Goal: Information Seeking & Learning: Check status

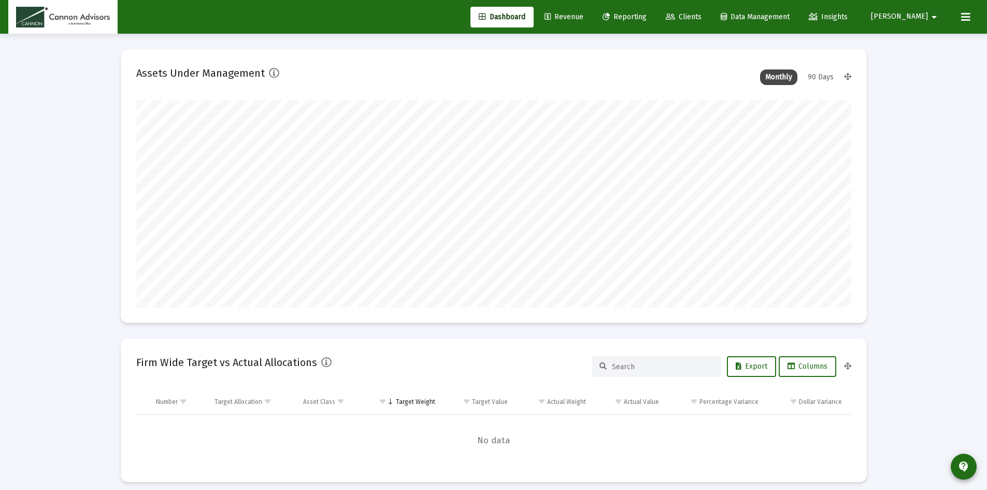
scroll to position [207, 385]
type input "[DATE]"
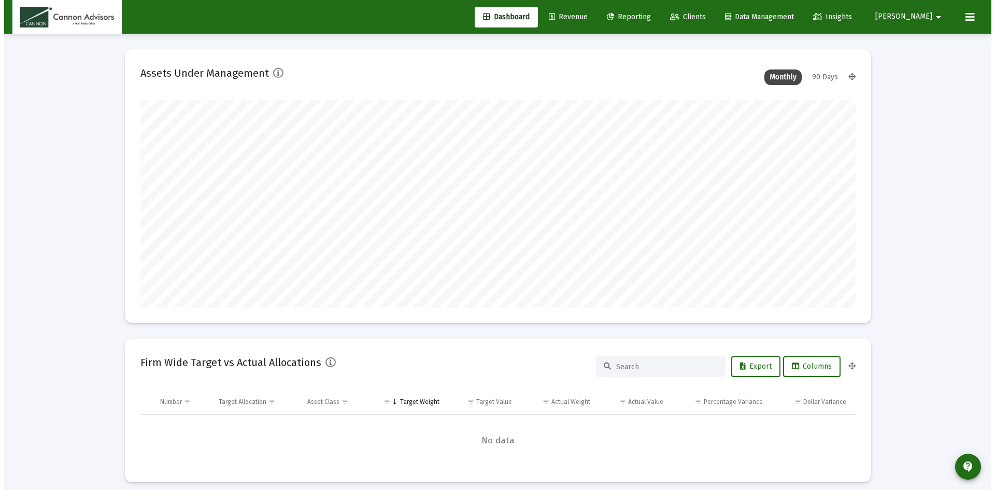
scroll to position [207, 334]
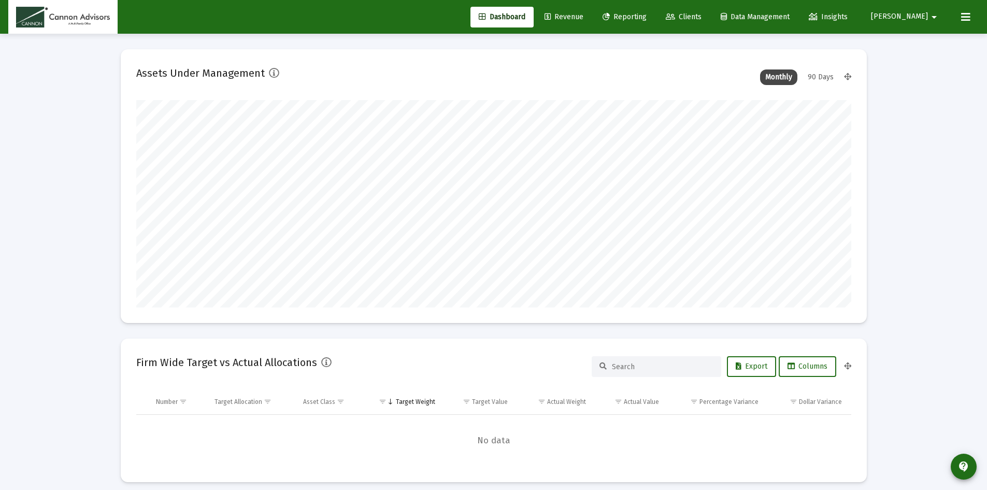
click at [710, 12] on link "Clients" at bounding box center [683, 17] width 52 height 21
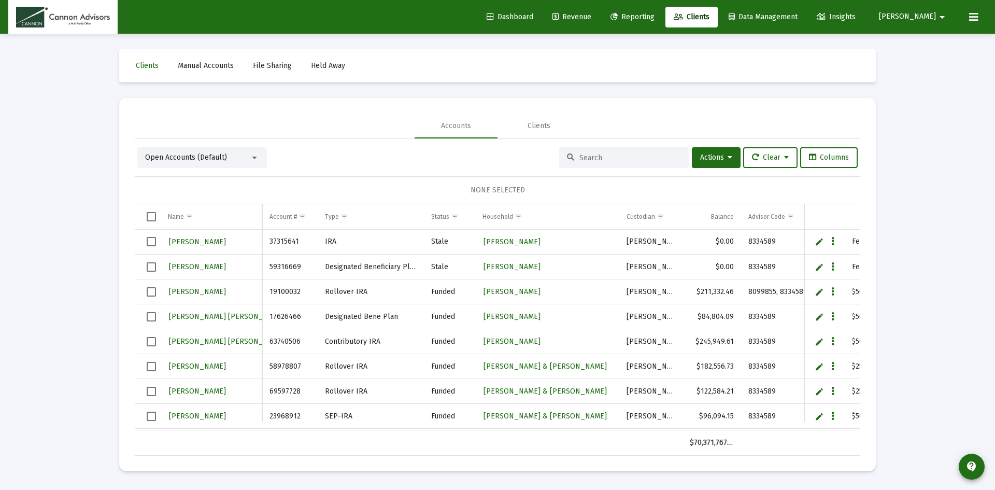
click at [654, 15] on span "Reporting" at bounding box center [632, 16] width 44 height 9
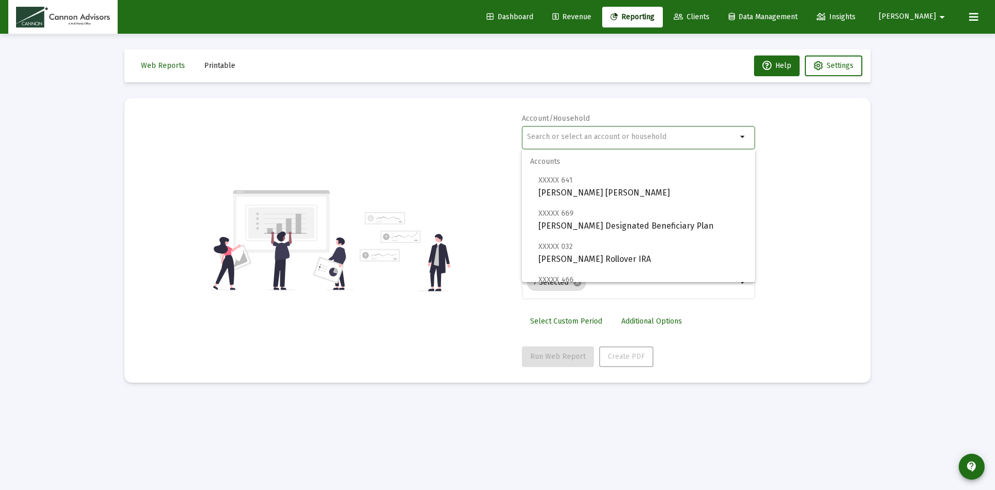
click at [598, 140] on input "text" at bounding box center [632, 137] width 210 height 8
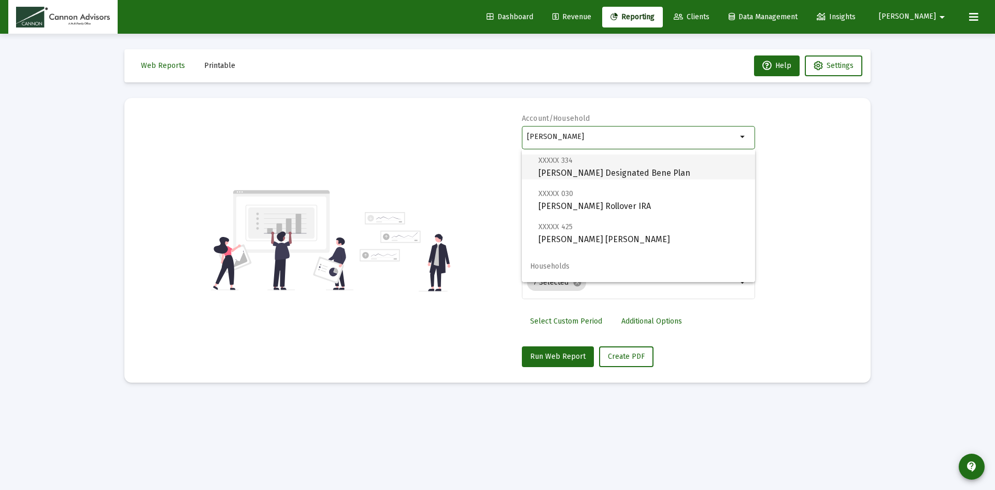
scroll to position [75, 0]
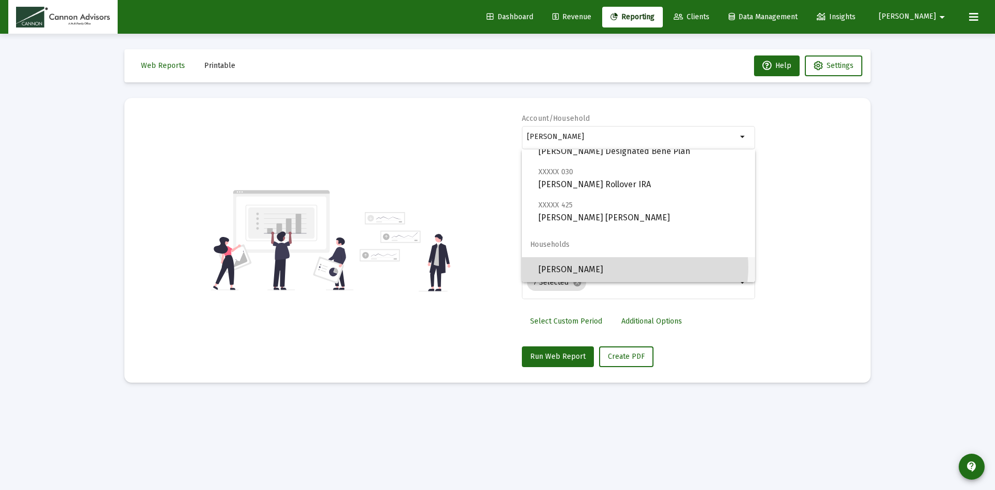
click at [631, 267] on span "[PERSON_NAME]" at bounding box center [642, 269] width 208 height 25
type input "[PERSON_NAME]"
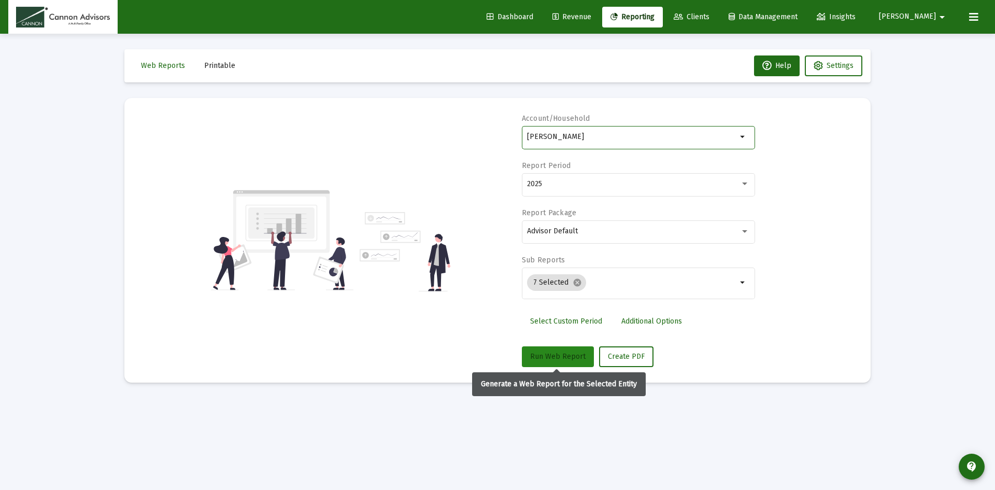
click at [549, 356] on span "Run Web Report" at bounding box center [557, 356] width 55 height 9
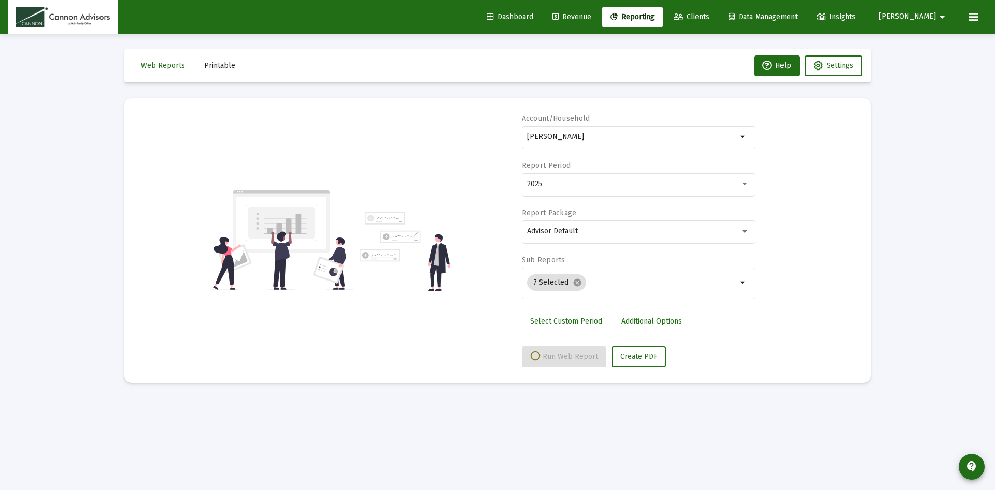
select select "View all"
